Goal: Task Accomplishment & Management: Complete application form

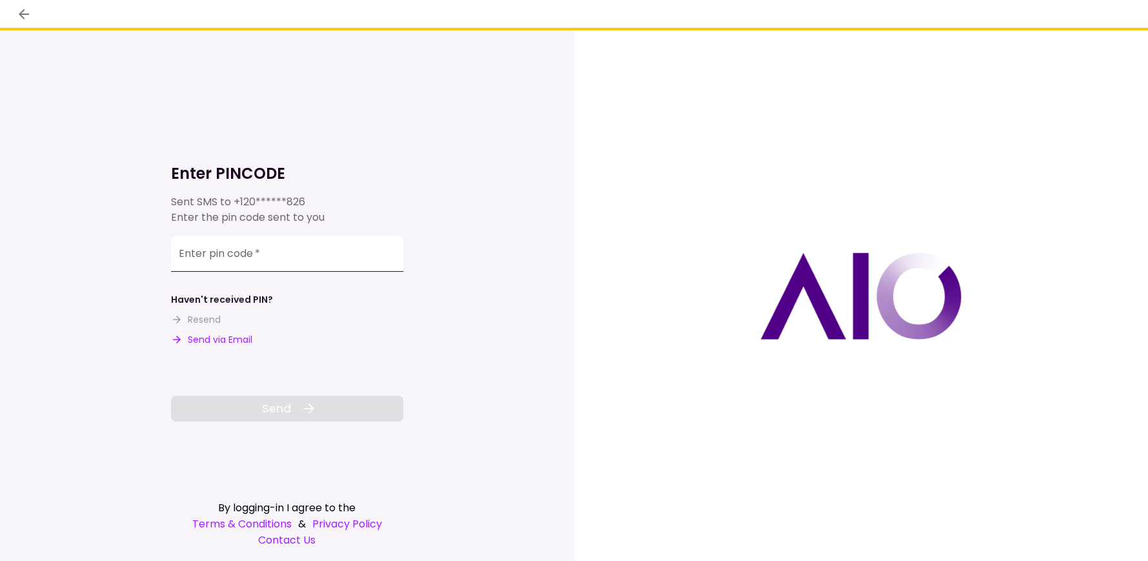
click at [248, 254] on input "Enter pin code   *" at bounding box center [287, 254] width 232 height 36
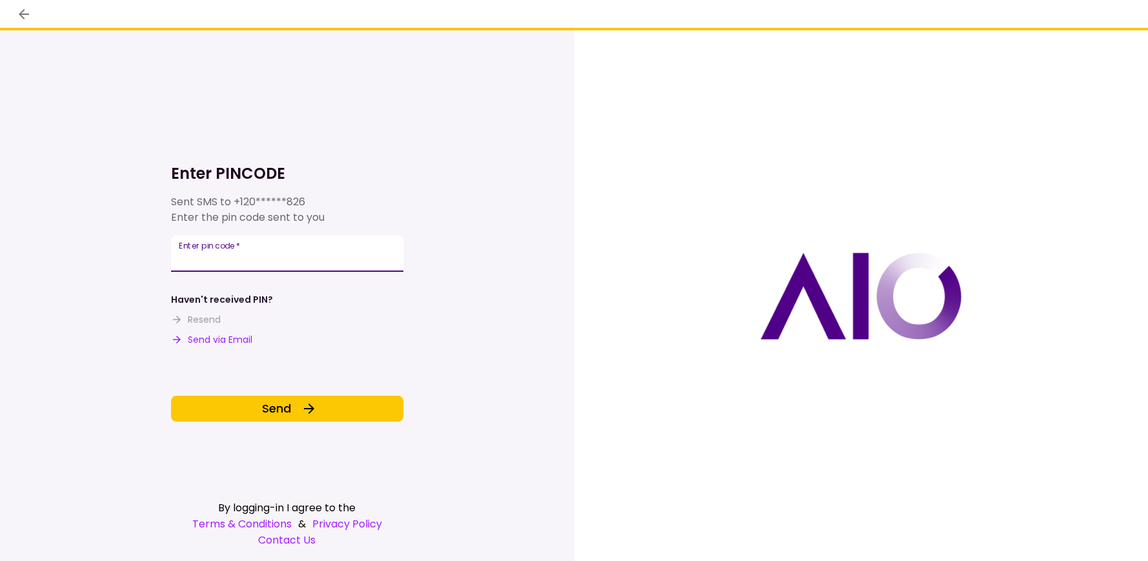
type input "******"
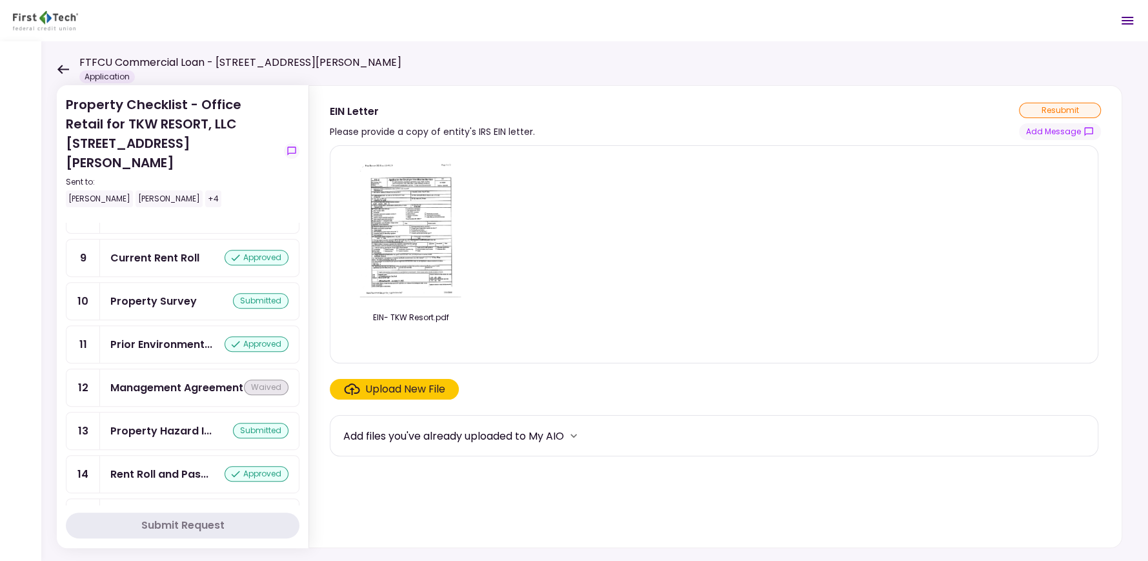
scroll to position [478, 0]
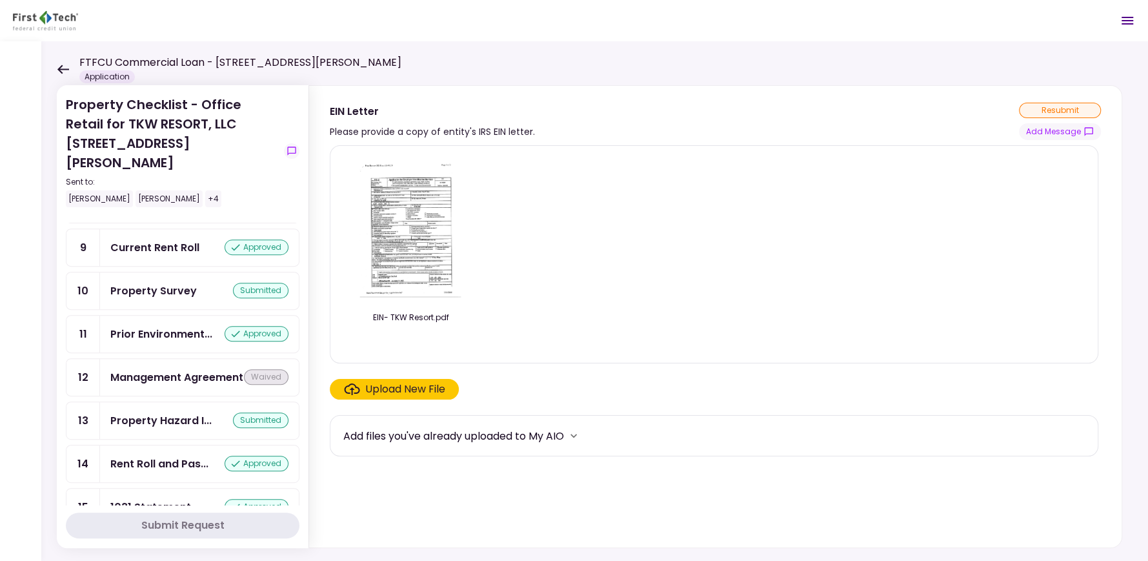
click at [60, 65] on icon at bounding box center [63, 70] width 12 height 10
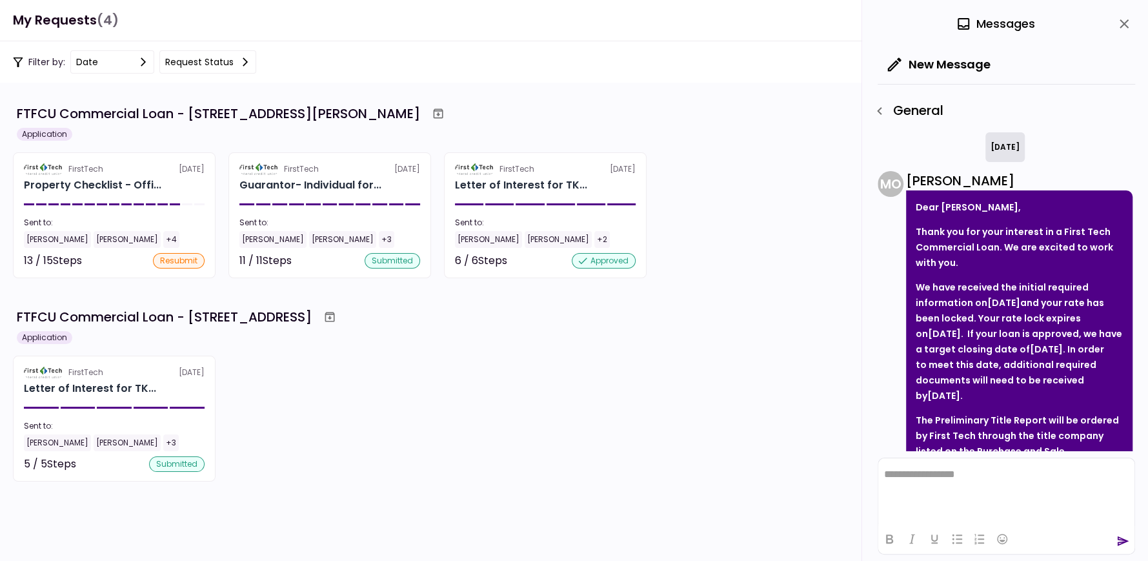
scroll to position [1304, 0]
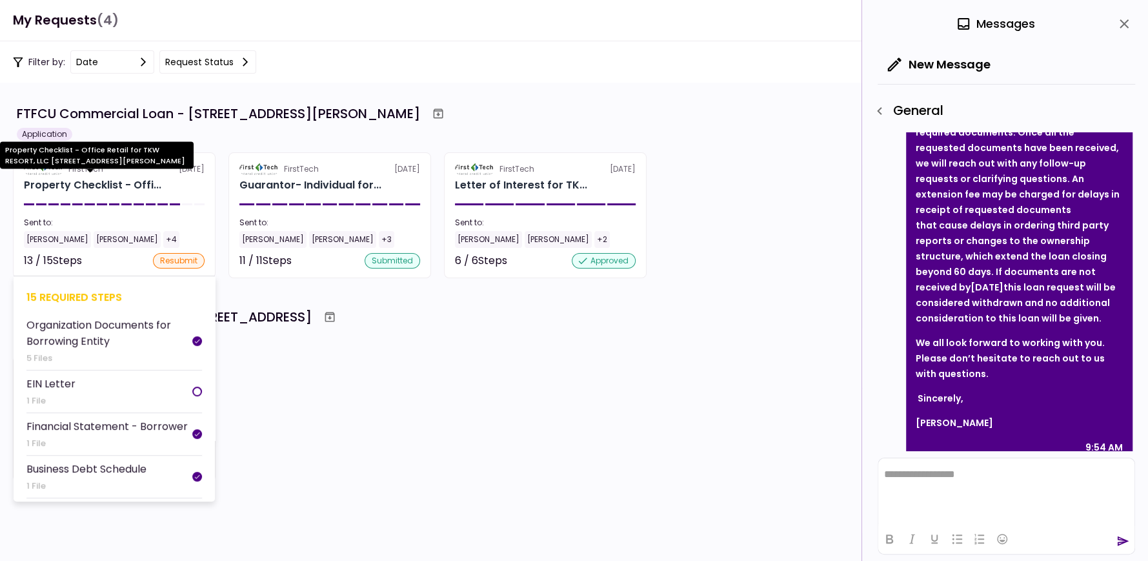
click at [128, 192] on div "Property Checklist - Offi..." at bounding box center [92, 184] width 137 height 15
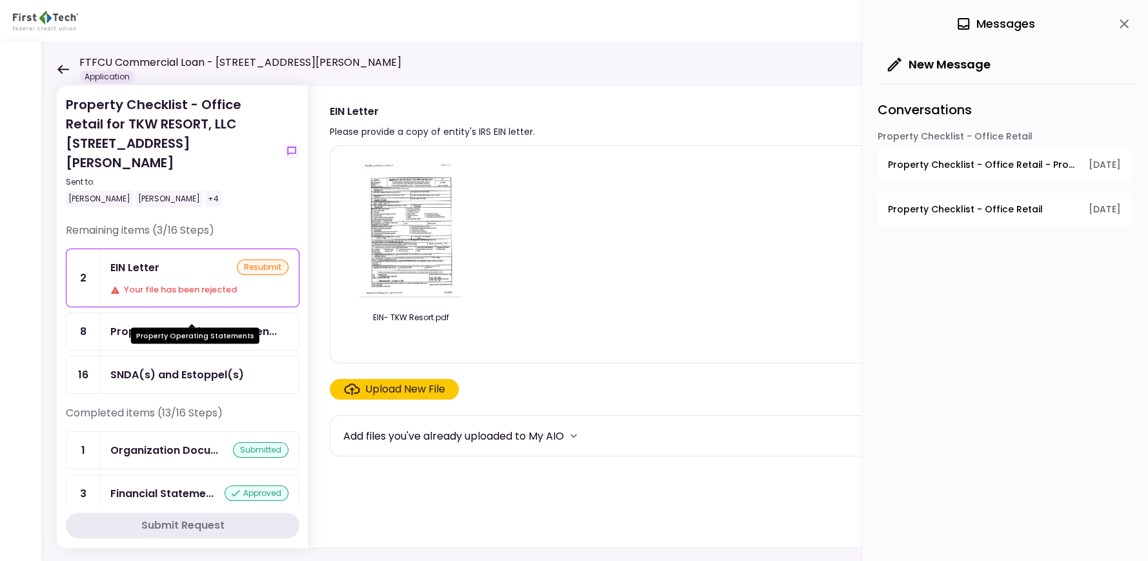
click at [207, 323] on div "Property Operating Statemen..." at bounding box center [193, 331] width 167 height 16
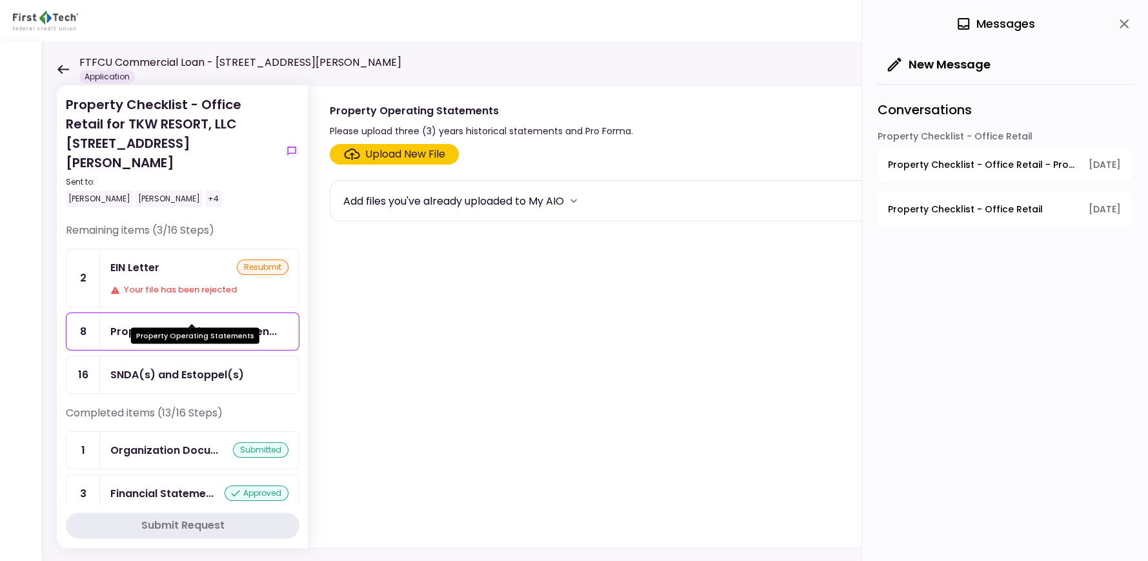
click at [183, 323] on div "Property Operating Statemen..." at bounding box center [193, 331] width 167 height 16
click at [86, 313] on div "8" at bounding box center [83, 331] width 34 height 37
click at [418, 154] on div "Upload New File" at bounding box center [405, 154] width 80 height 15
click at [0, 0] on input "Upload New File" at bounding box center [0, 0] width 0 height 0
click at [387, 152] on div "Upload New File" at bounding box center [405, 154] width 80 height 15
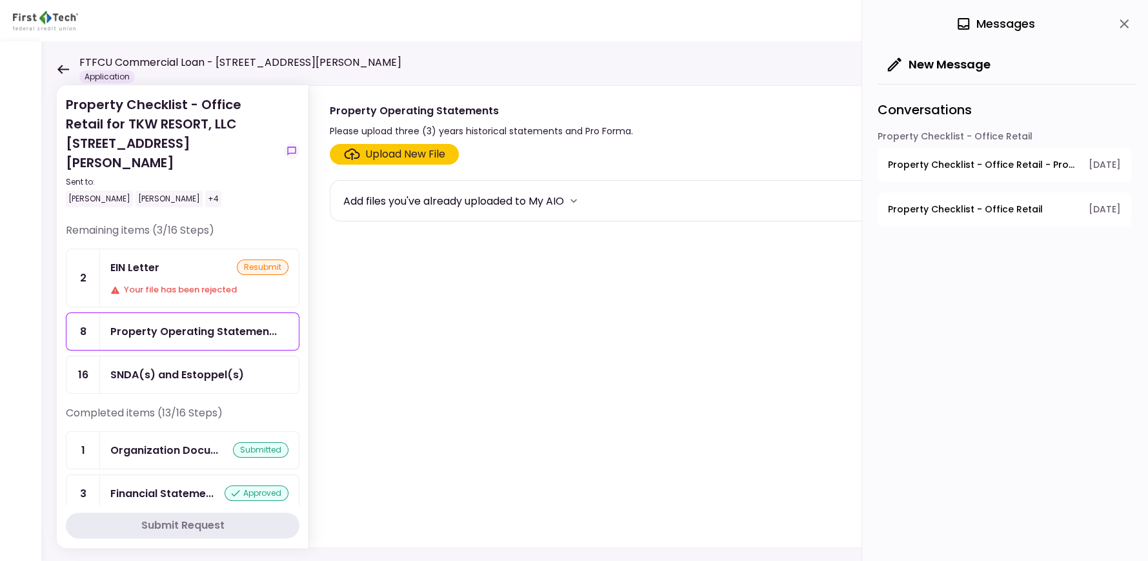
click at [0, 0] on input "Upload New File" at bounding box center [0, 0] width 0 height 0
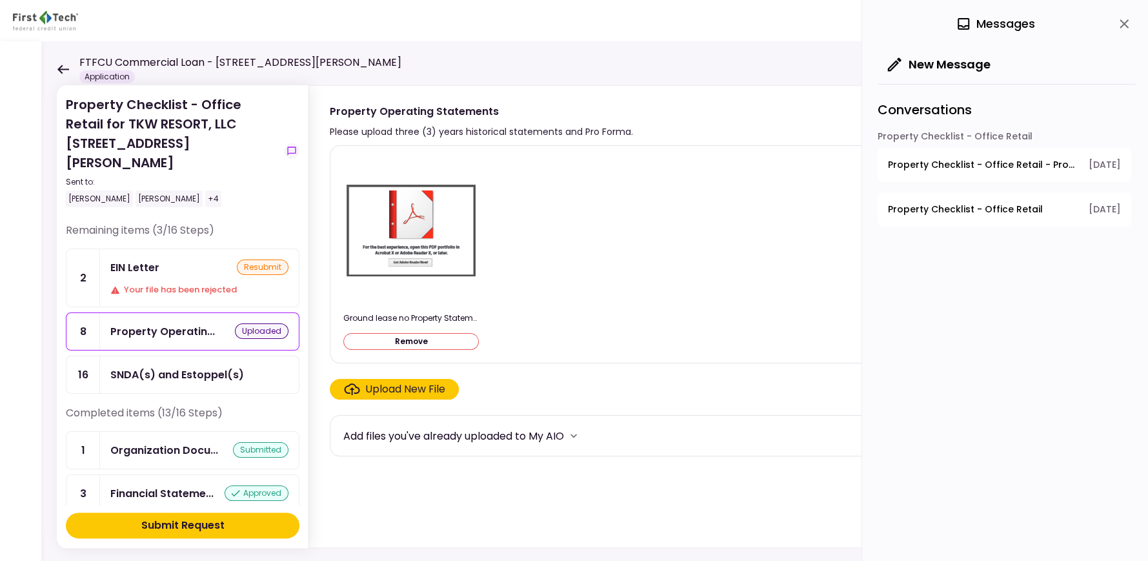
click at [182, 530] on div "Submit Request" at bounding box center [182, 525] width 83 height 15
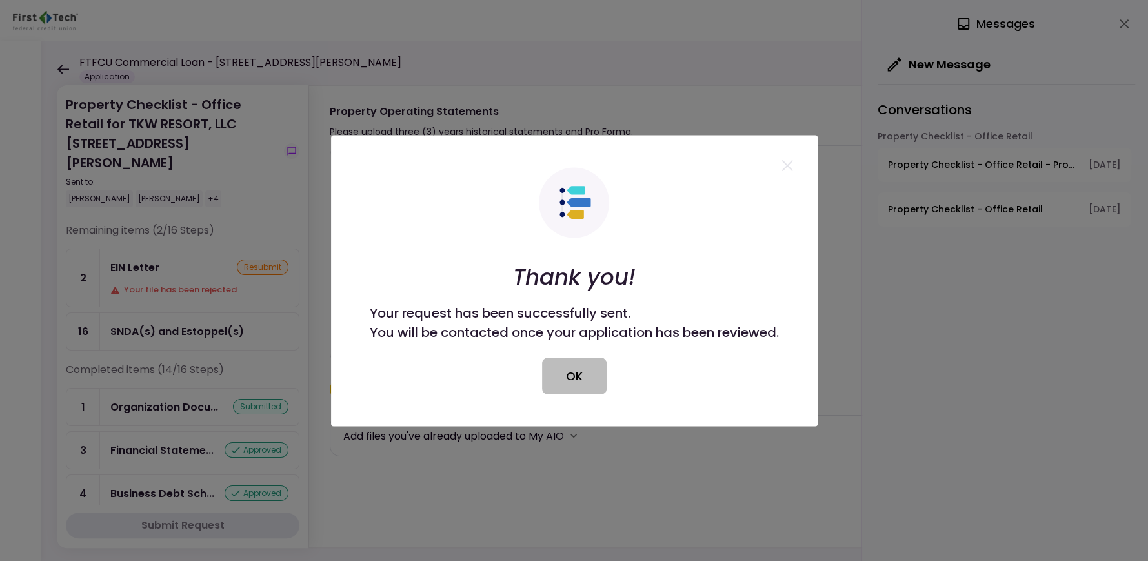
click at [585, 376] on button "OK" at bounding box center [574, 376] width 65 height 36
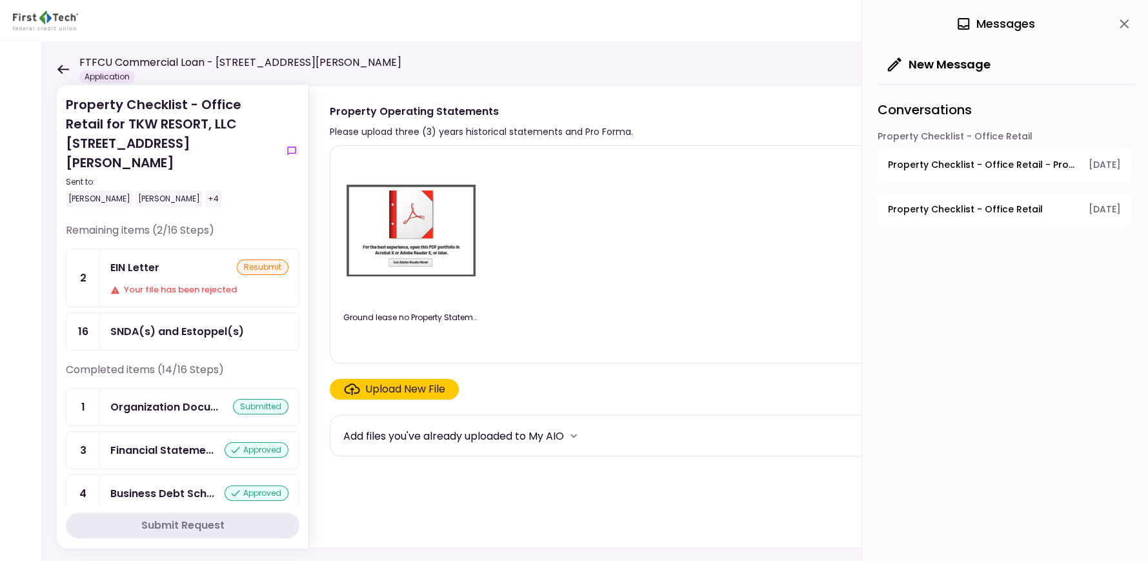
click at [198, 323] on div "SNDA(s) and Estoppel(s)" at bounding box center [177, 331] width 134 height 16
